Goal: Find specific page/section: Find specific page/section

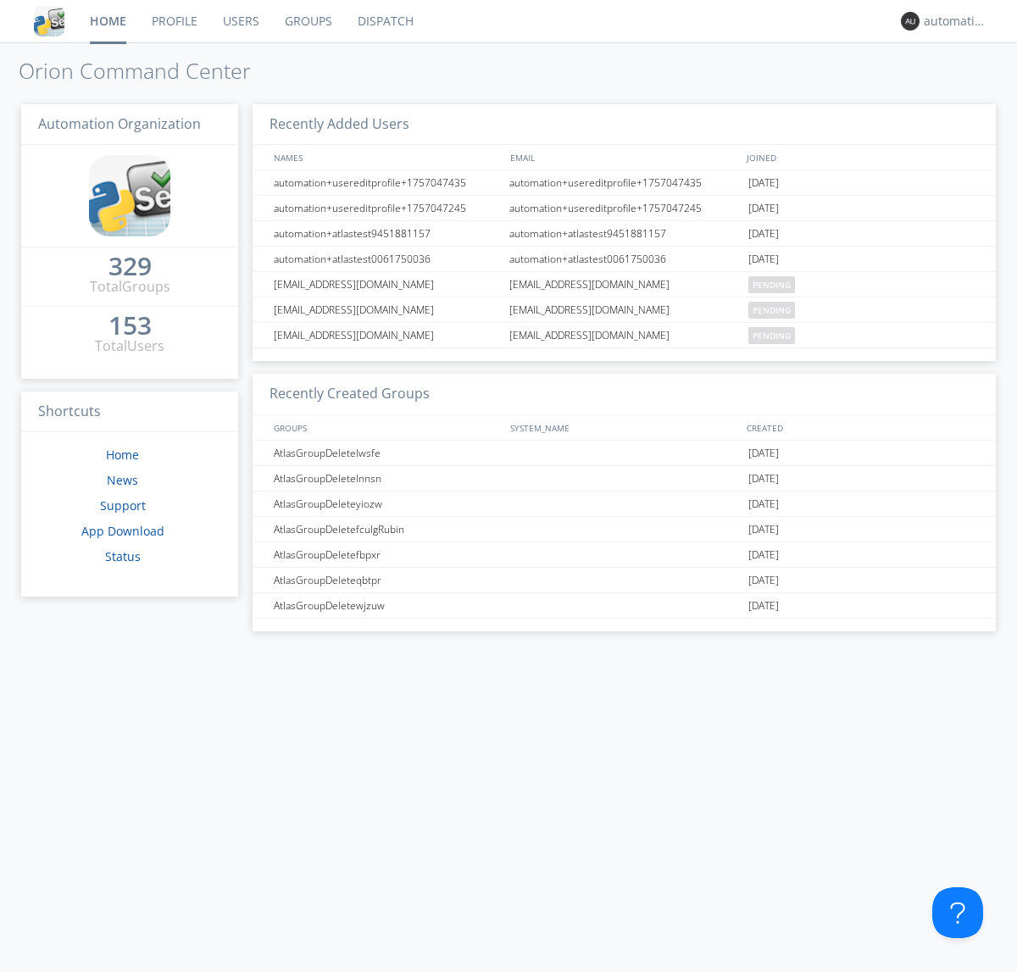
click at [384, 21] on link "Dispatch" at bounding box center [385, 21] width 81 height 42
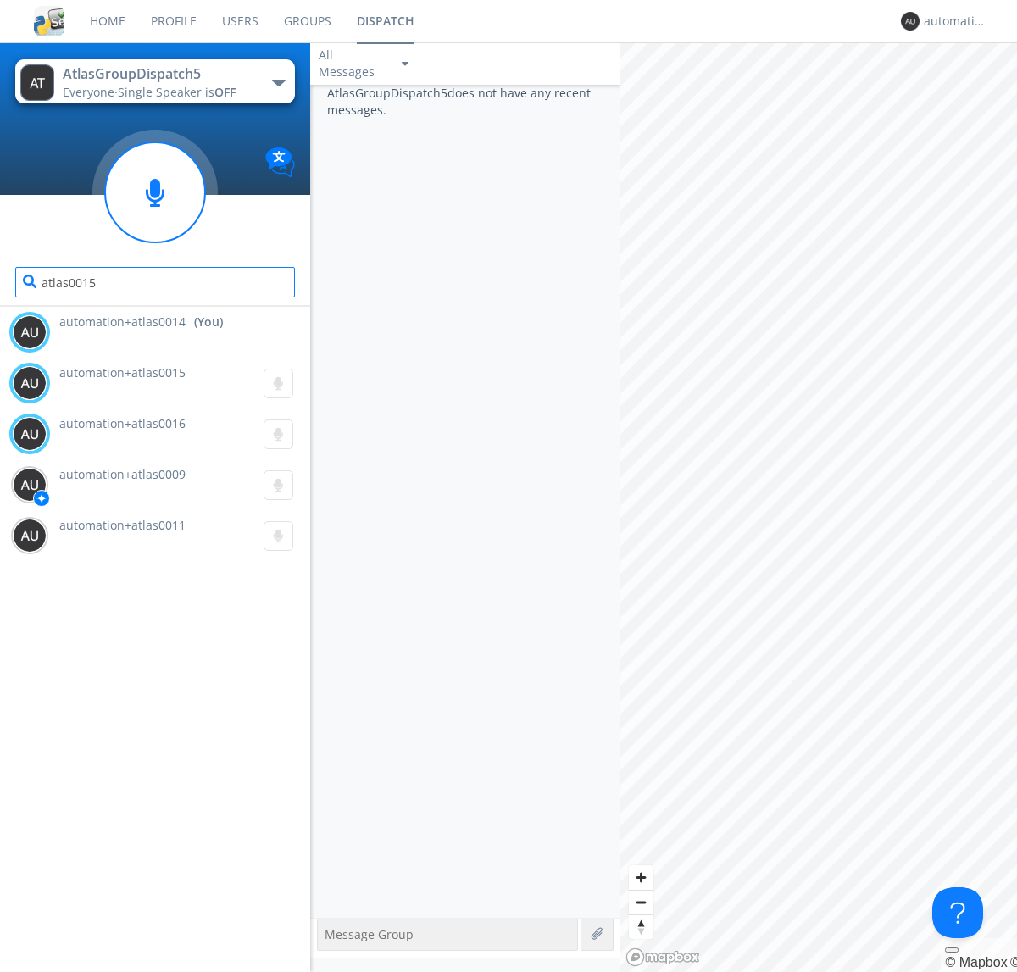
type input "atlas0015"
type input "atlas0016"
click at [951, 21] on div "automation+atlas0014" at bounding box center [956, 21] width 64 height 17
